Goal: Navigation & Orientation: Find specific page/section

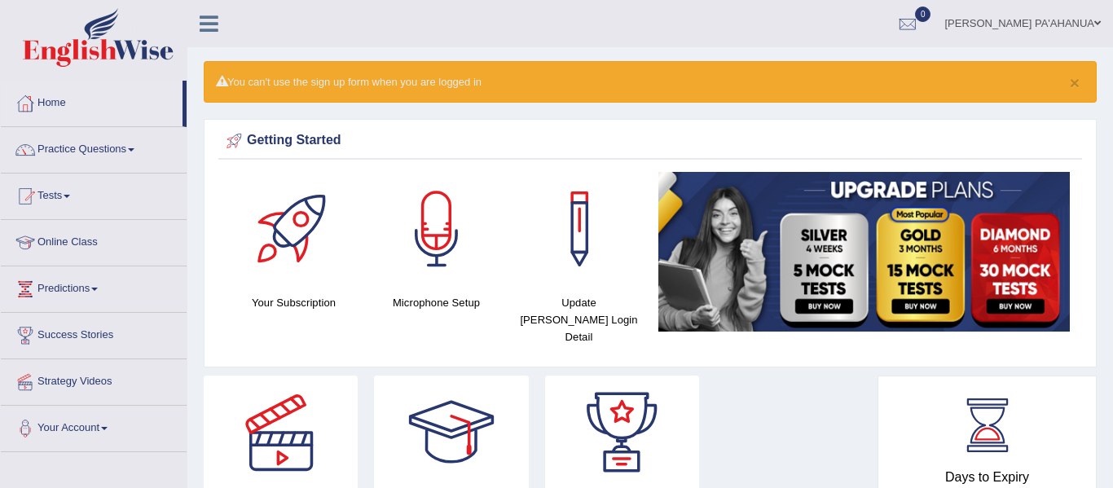
click at [776, 396] on div "Strategy Videos Book PTE Exam Success Stories" at bounding box center [536, 469] width 682 height 187
click at [203, 27] on icon at bounding box center [209, 23] width 19 height 21
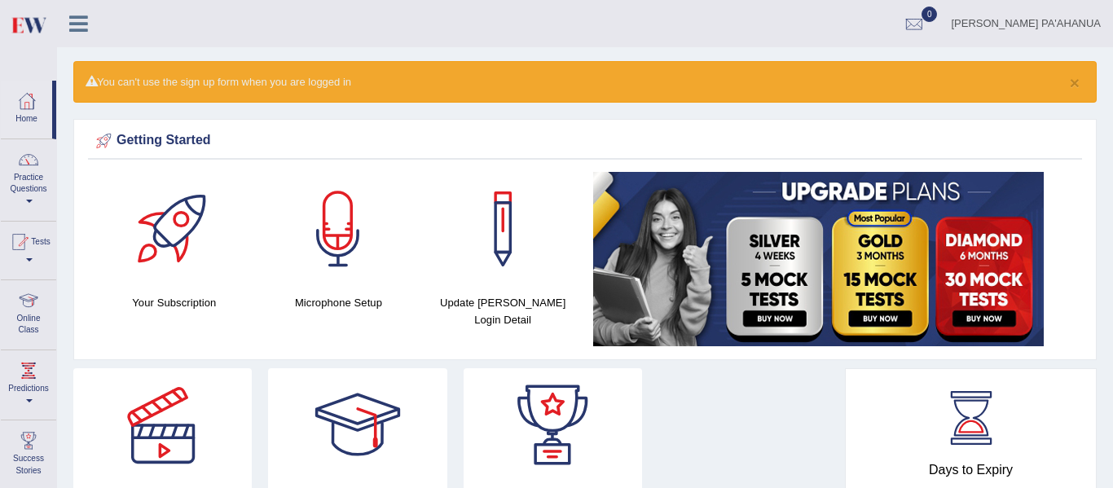
click at [131, 27] on div "JUDITH HANNAH PA'AHANUA Toggle navigation Username: paahanuajudy Access Type: O…" at bounding box center [585, 23] width 1056 height 47
click at [28, 58] on link at bounding box center [29, 39] width 54 height 63
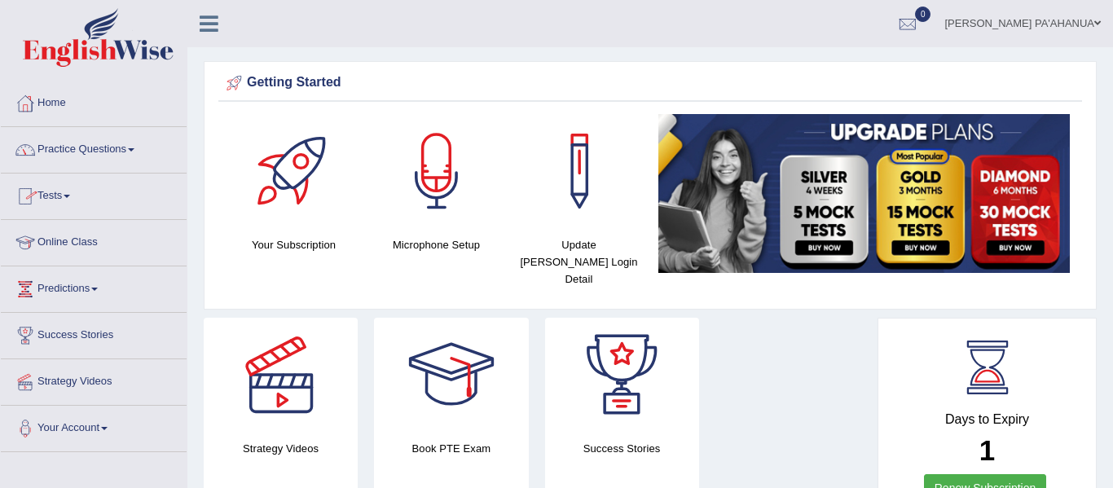
click at [60, 101] on link "Home" at bounding box center [94, 101] width 186 height 41
